Goal: Browse casually: Explore the website without a specific task or goal

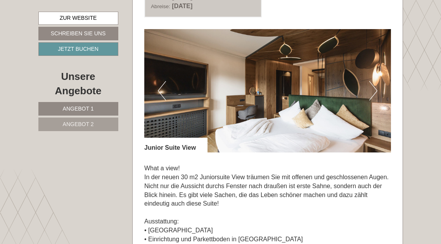
scroll to position [459, 0]
click at [370, 93] on button "Next" at bounding box center [373, 90] width 8 height 19
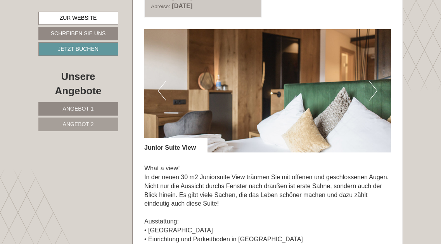
click at [370, 93] on button "Next" at bounding box center [373, 90] width 8 height 19
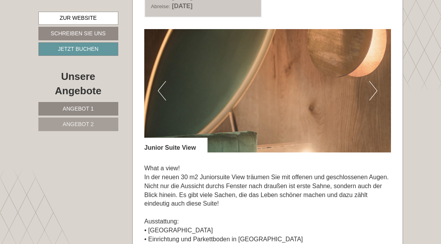
click at [370, 93] on button "Next" at bounding box center [373, 90] width 8 height 19
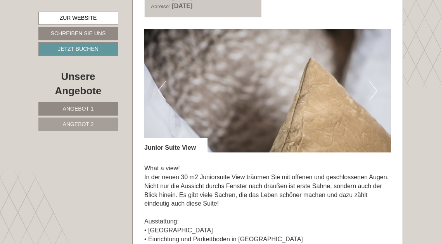
click at [370, 93] on button "Next" at bounding box center [373, 90] width 8 height 19
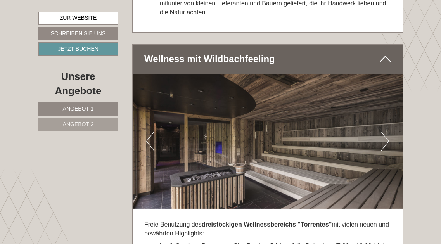
scroll to position [2643, 0]
click at [384, 132] on button "Next" at bounding box center [385, 141] width 8 height 19
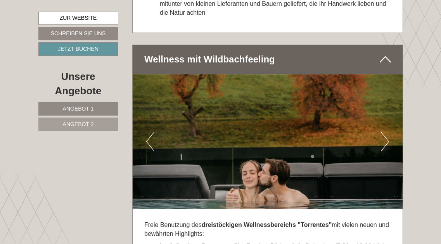
click at [383, 132] on button "Next" at bounding box center [385, 141] width 8 height 19
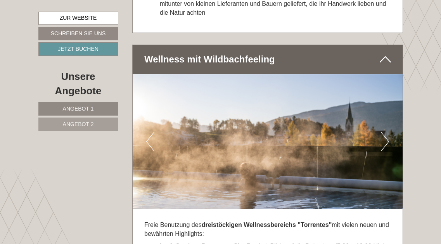
click at [383, 132] on button "Next" at bounding box center [385, 141] width 8 height 19
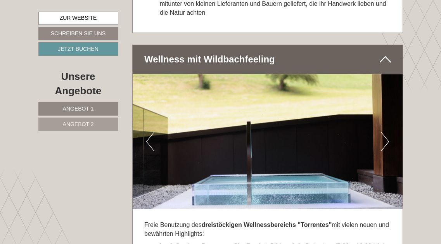
click at [383, 132] on button "Next" at bounding box center [385, 141] width 8 height 19
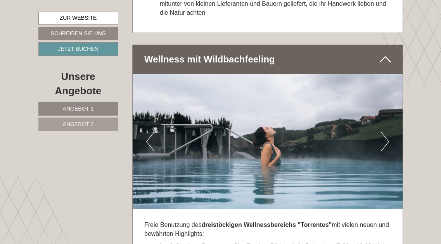
click at [383, 132] on button "Next" at bounding box center [385, 141] width 8 height 19
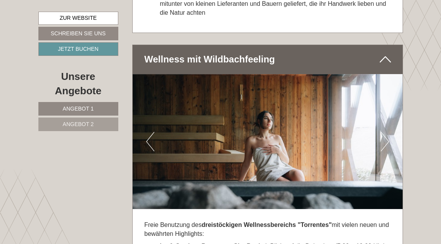
click at [383, 132] on button "Next" at bounding box center [385, 141] width 8 height 19
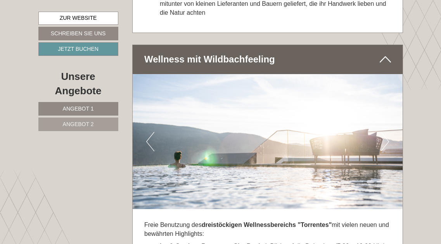
click at [383, 132] on button "Next" at bounding box center [385, 141] width 8 height 19
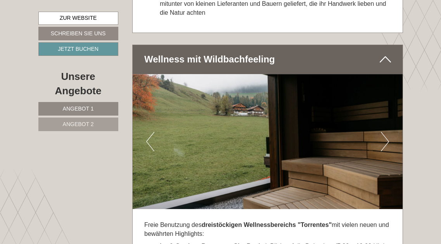
click at [383, 132] on button "Next" at bounding box center [385, 141] width 8 height 19
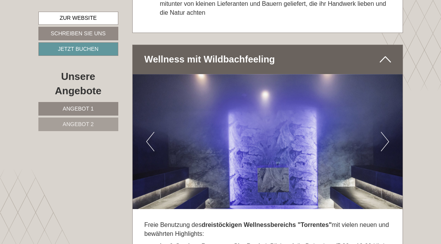
click at [383, 132] on button "Next" at bounding box center [385, 141] width 8 height 19
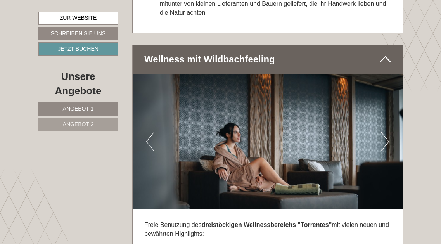
click at [383, 132] on button "Next" at bounding box center [385, 141] width 8 height 19
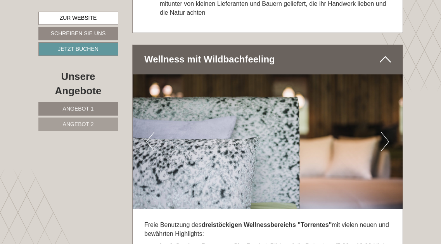
click at [383, 132] on button "Next" at bounding box center [385, 141] width 8 height 19
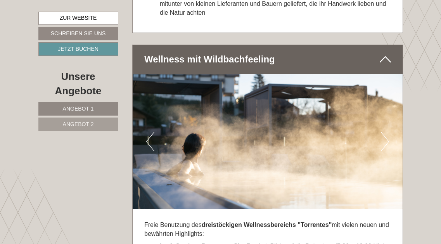
click at [383, 132] on button "Next" at bounding box center [385, 141] width 8 height 19
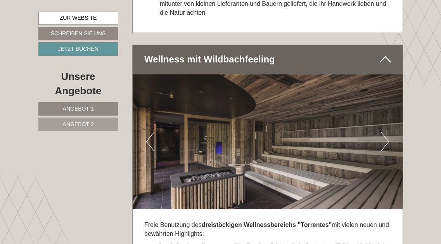
click at [383, 132] on button "Next" at bounding box center [385, 141] width 8 height 19
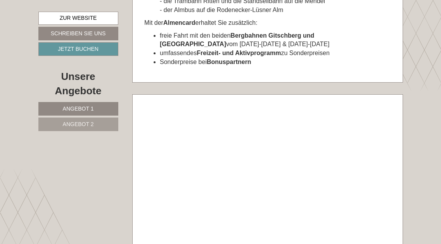
scroll to position [3831, 0]
